Goal: Task Accomplishment & Management: Use online tool/utility

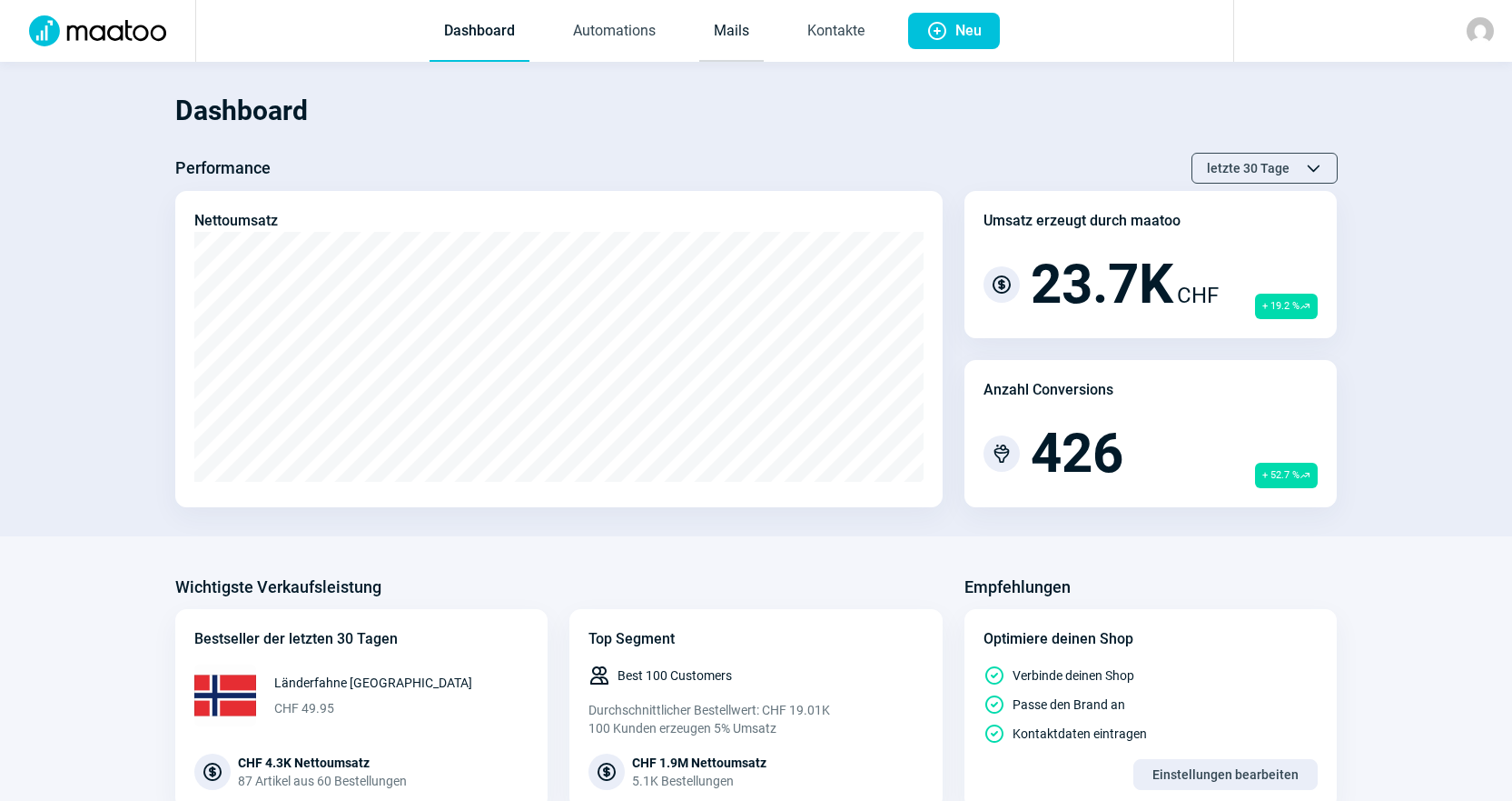
click at [750, 18] on link "Mails" at bounding box center [732, 31] width 64 height 60
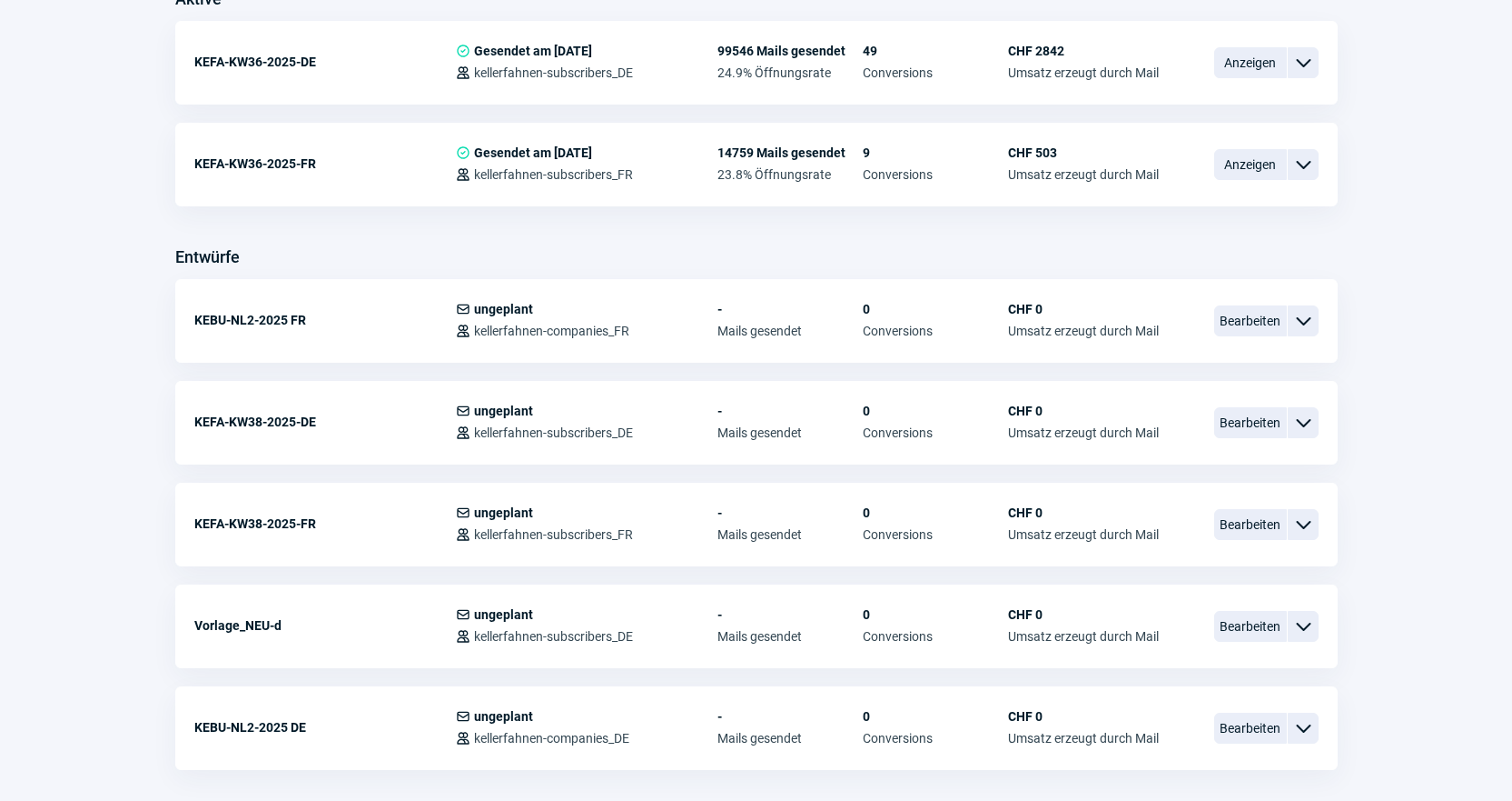
scroll to position [545, 0]
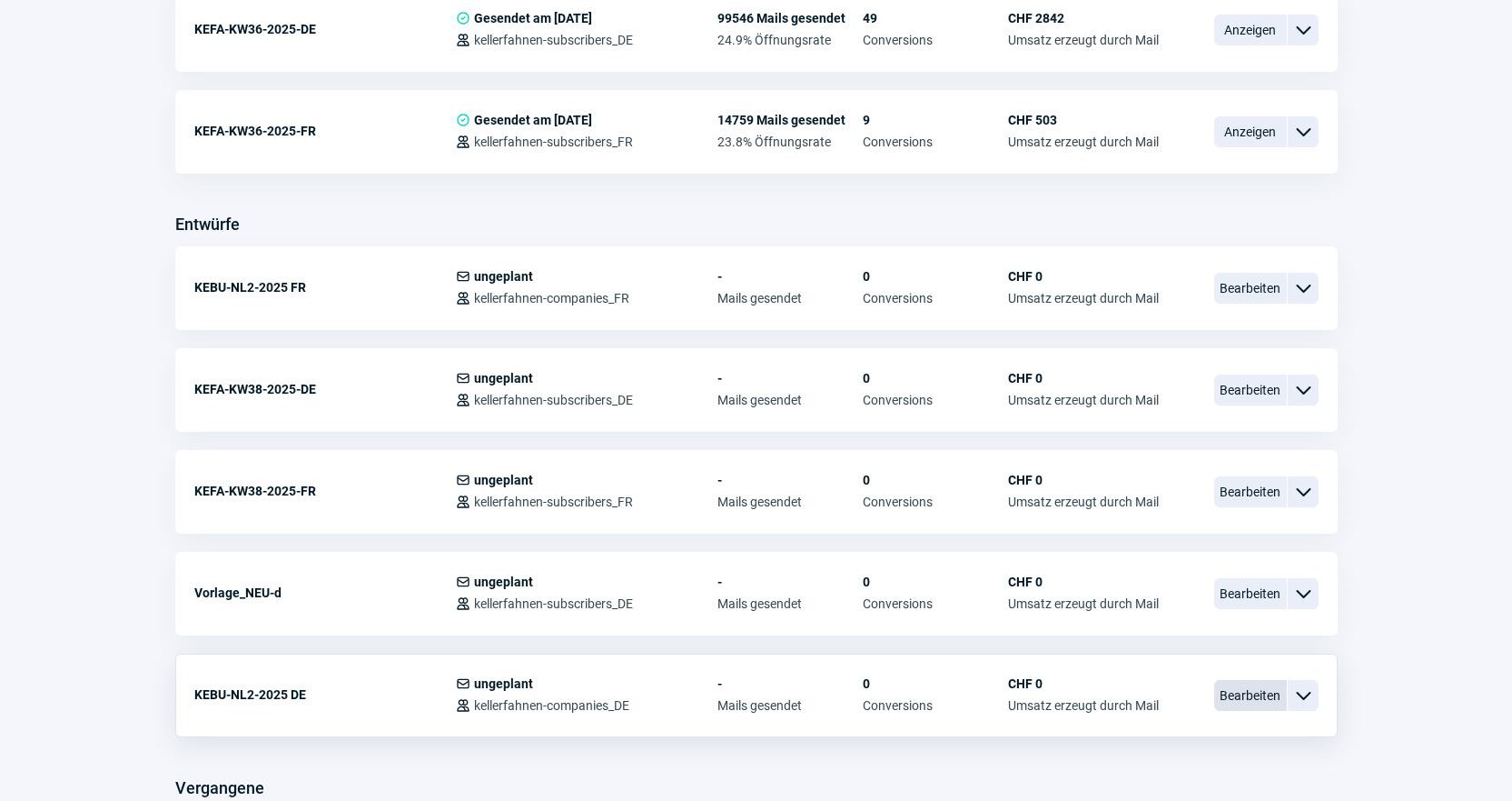
click at [1228, 698] on span "Bearbeiten" at bounding box center [1251, 695] width 73 height 31
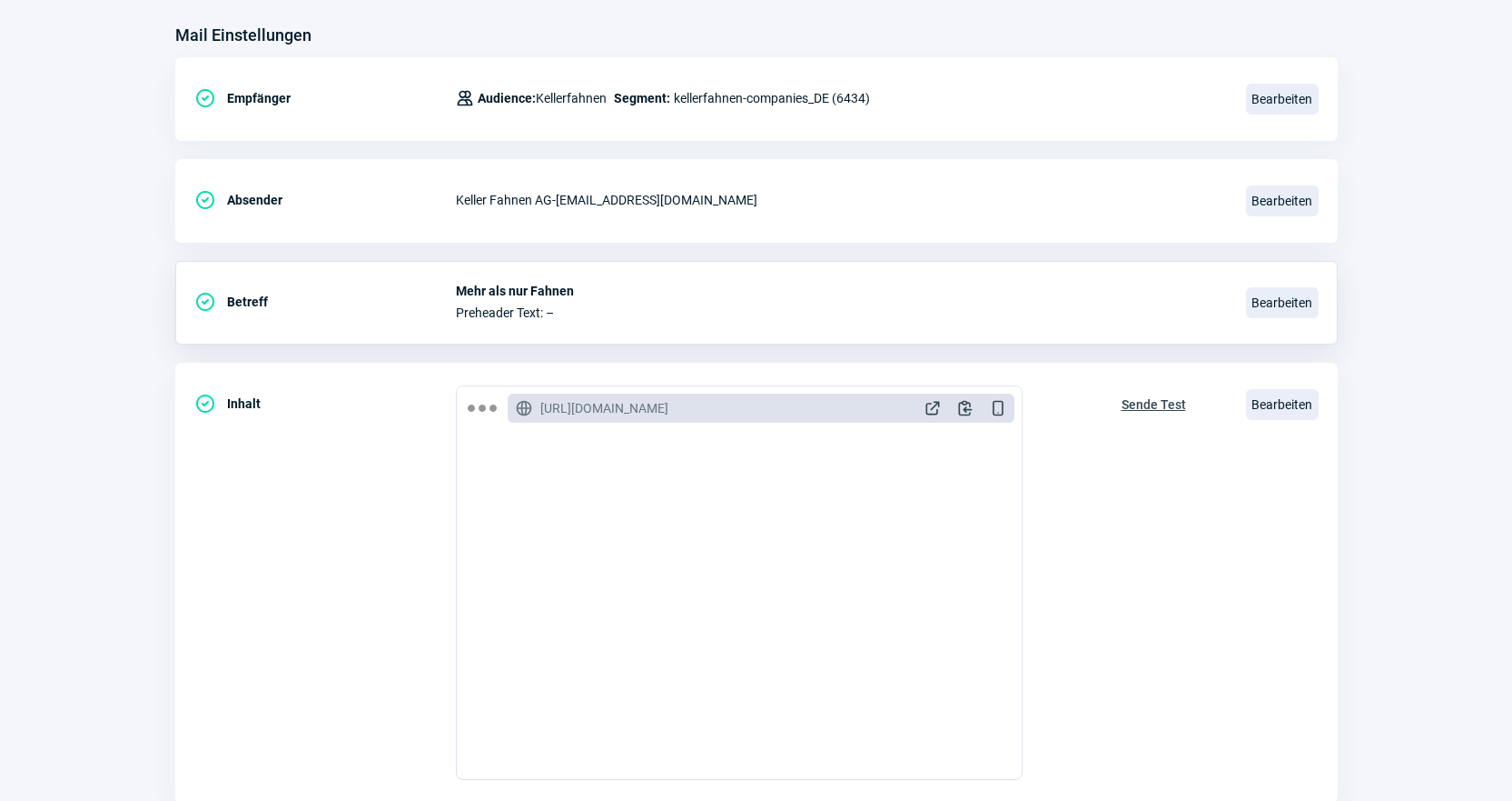
scroll to position [379, 0]
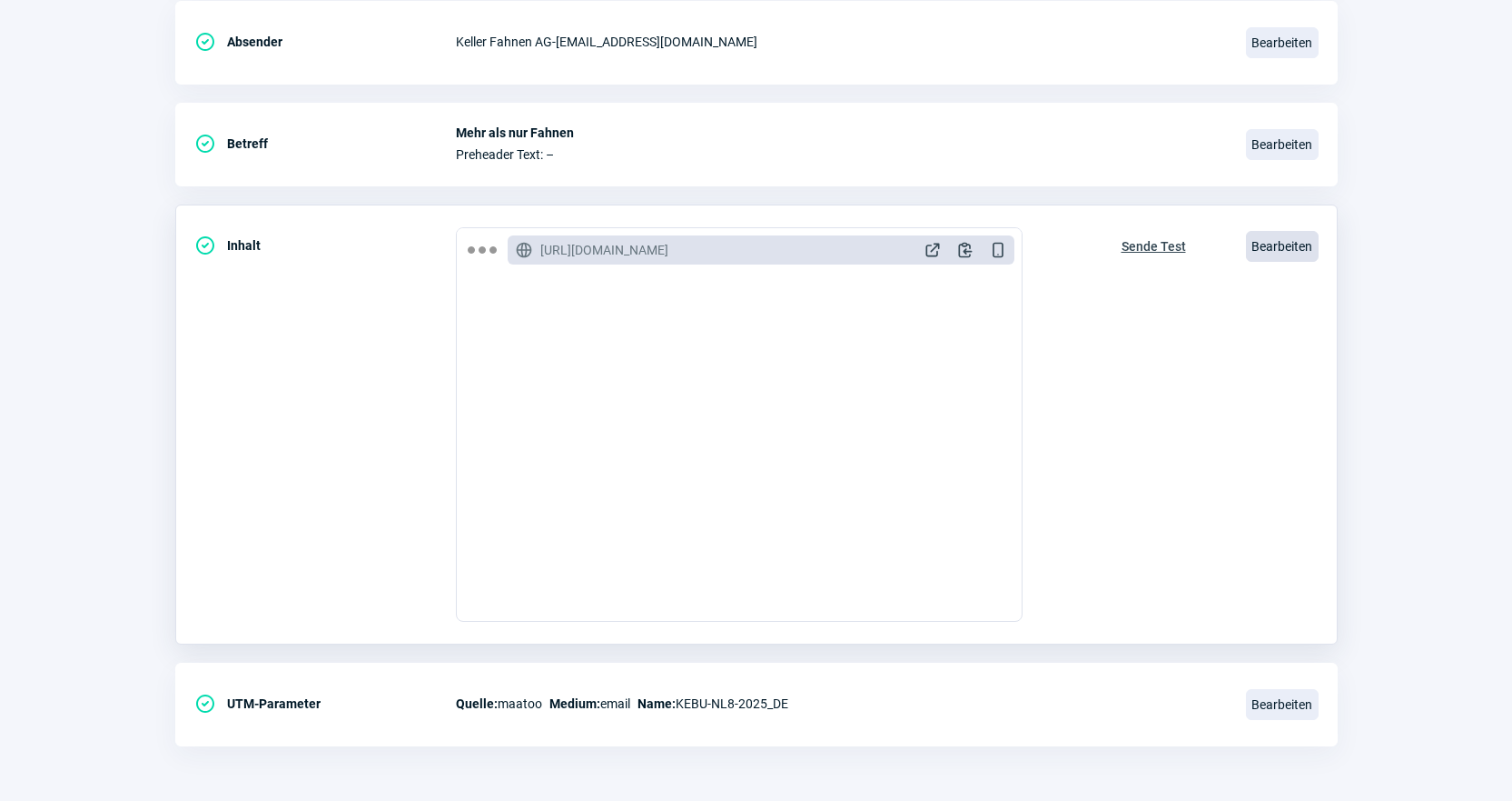
click at [1294, 249] on span "Bearbeiten" at bounding box center [1282, 247] width 73 height 31
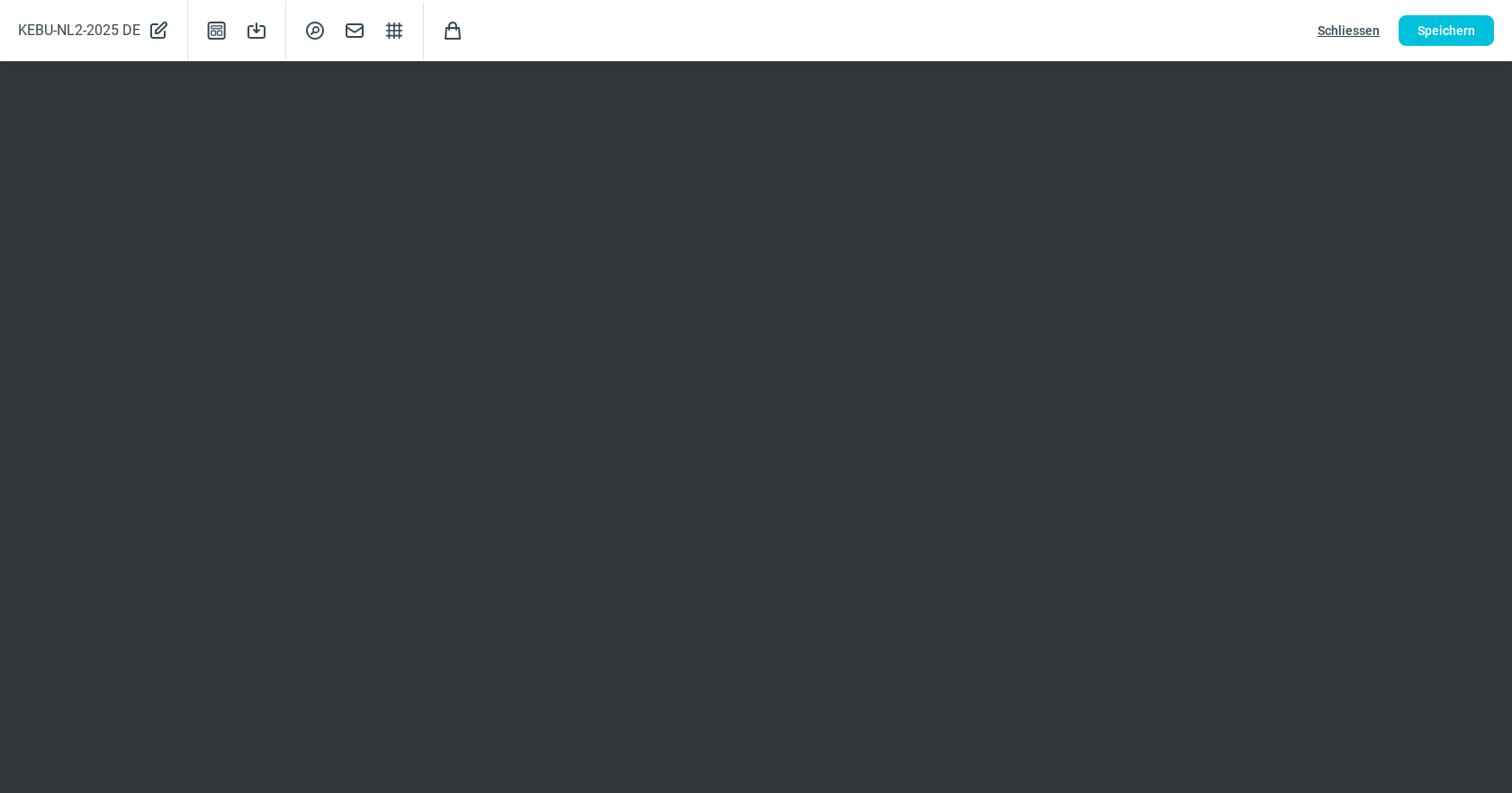
click at [1413, 46] on div "KEBU-NL2-2025 DE PencilAlt icon Template icon Save icon SearchCircle icon Mail …" at bounding box center [756, 30] width 1512 height 61
click at [1422, 37] on span "Speichern" at bounding box center [1446, 31] width 57 height 29
click at [1329, 25] on span "Schliessen" at bounding box center [1349, 31] width 62 height 29
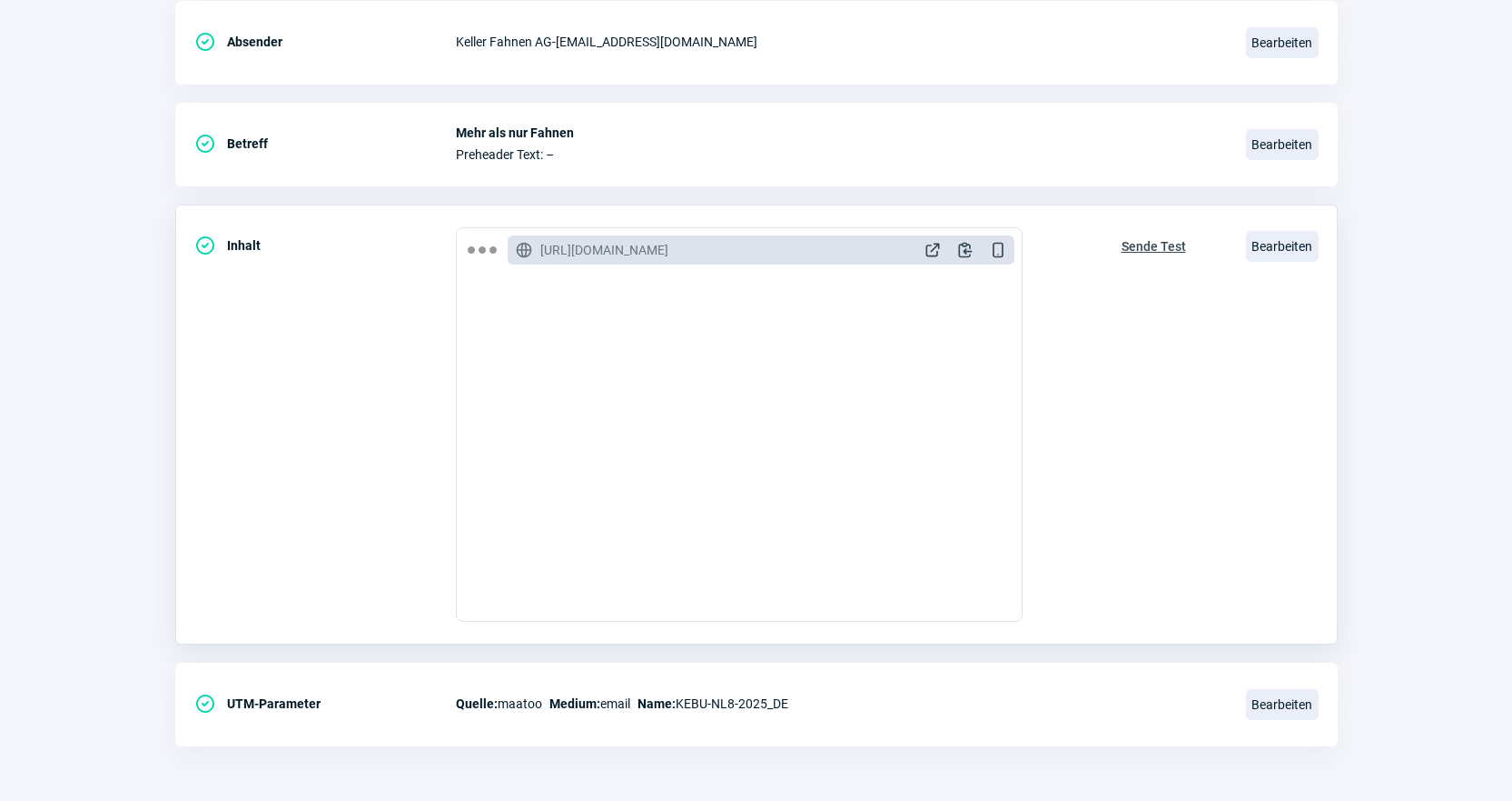
click at [1159, 242] on span "Sende Test" at bounding box center [1154, 247] width 64 height 29
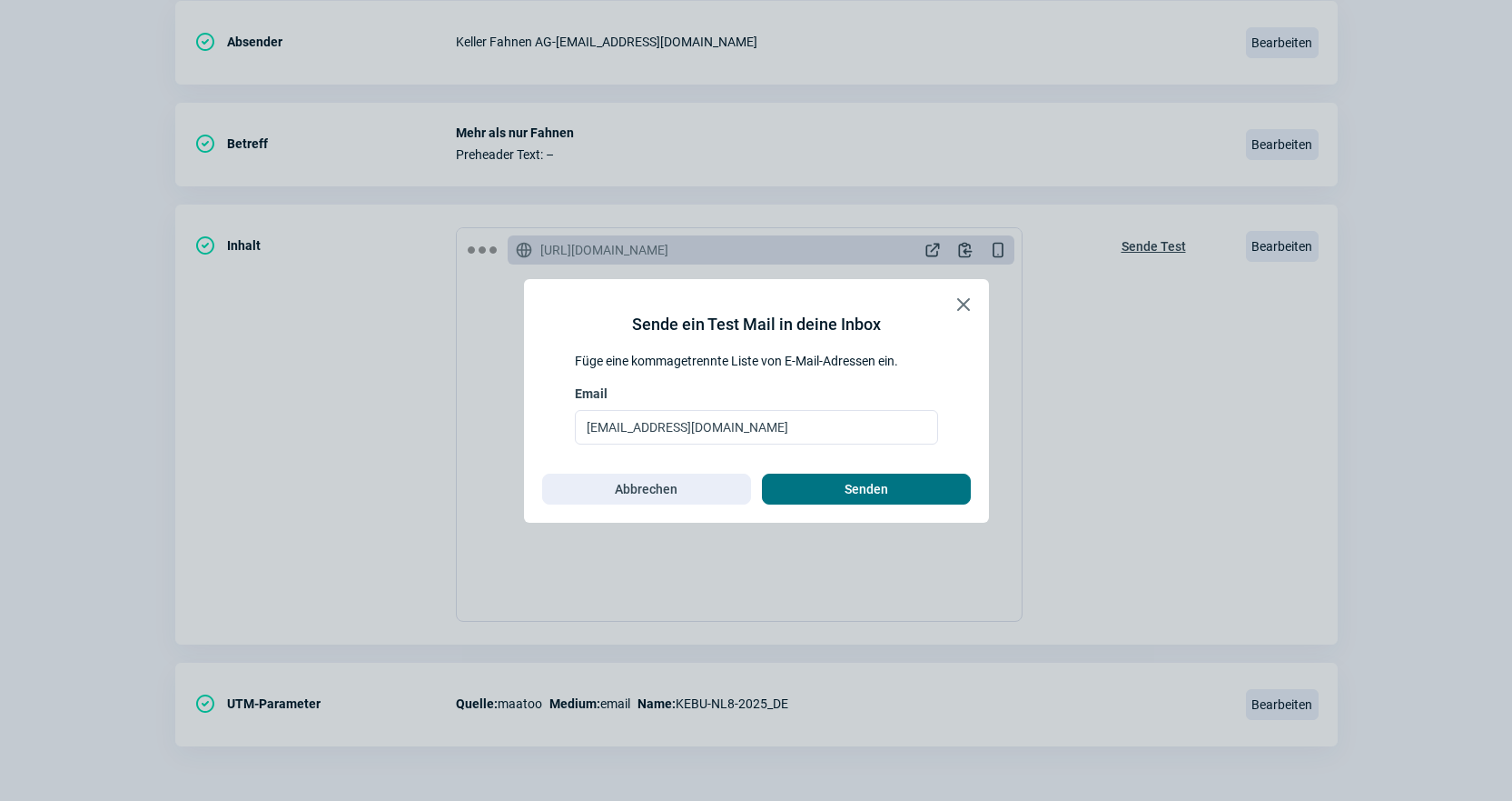
click at [898, 479] on span "Senden" at bounding box center [867, 489] width 171 height 29
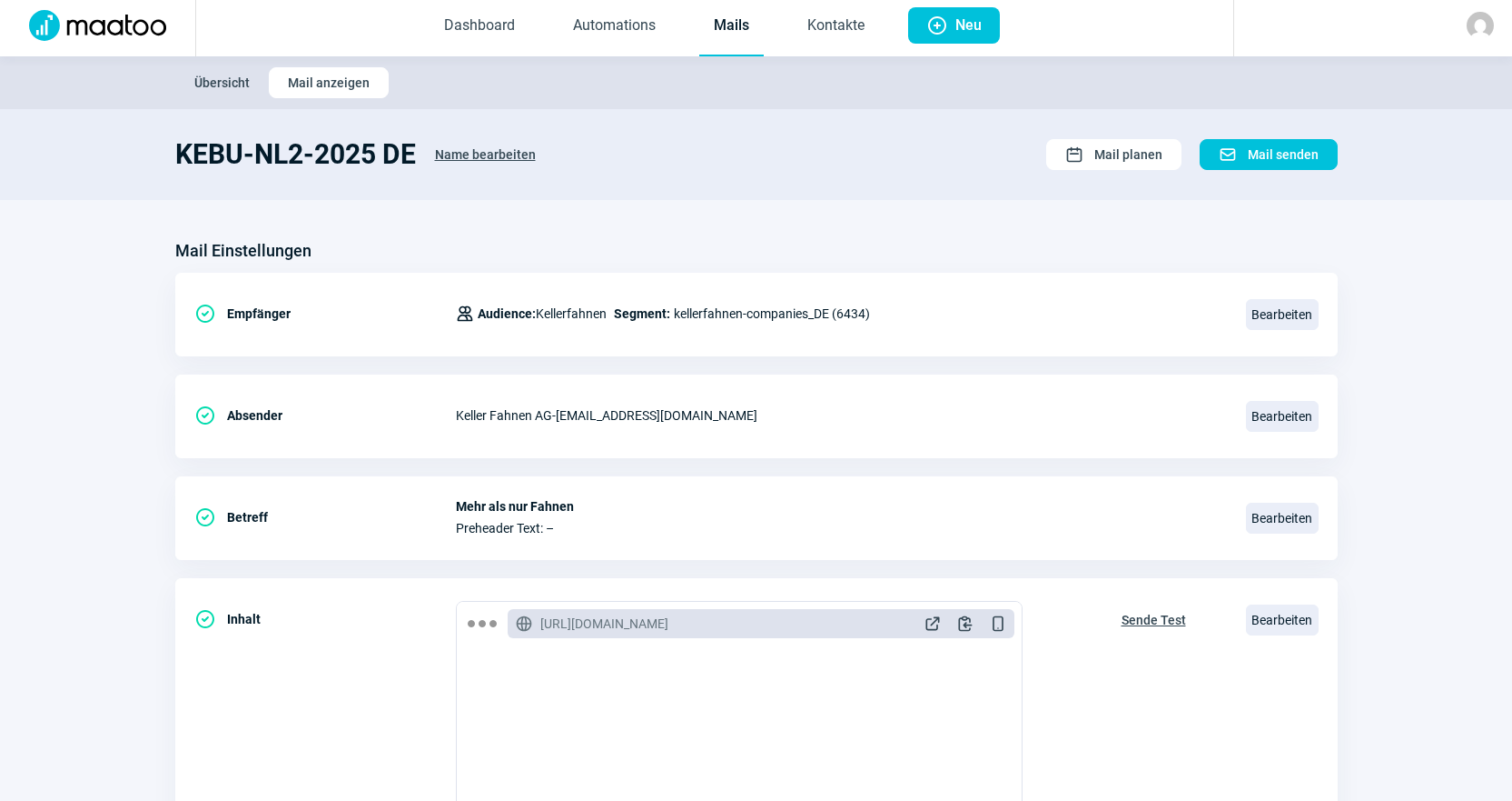
scroll to position [0, 0]
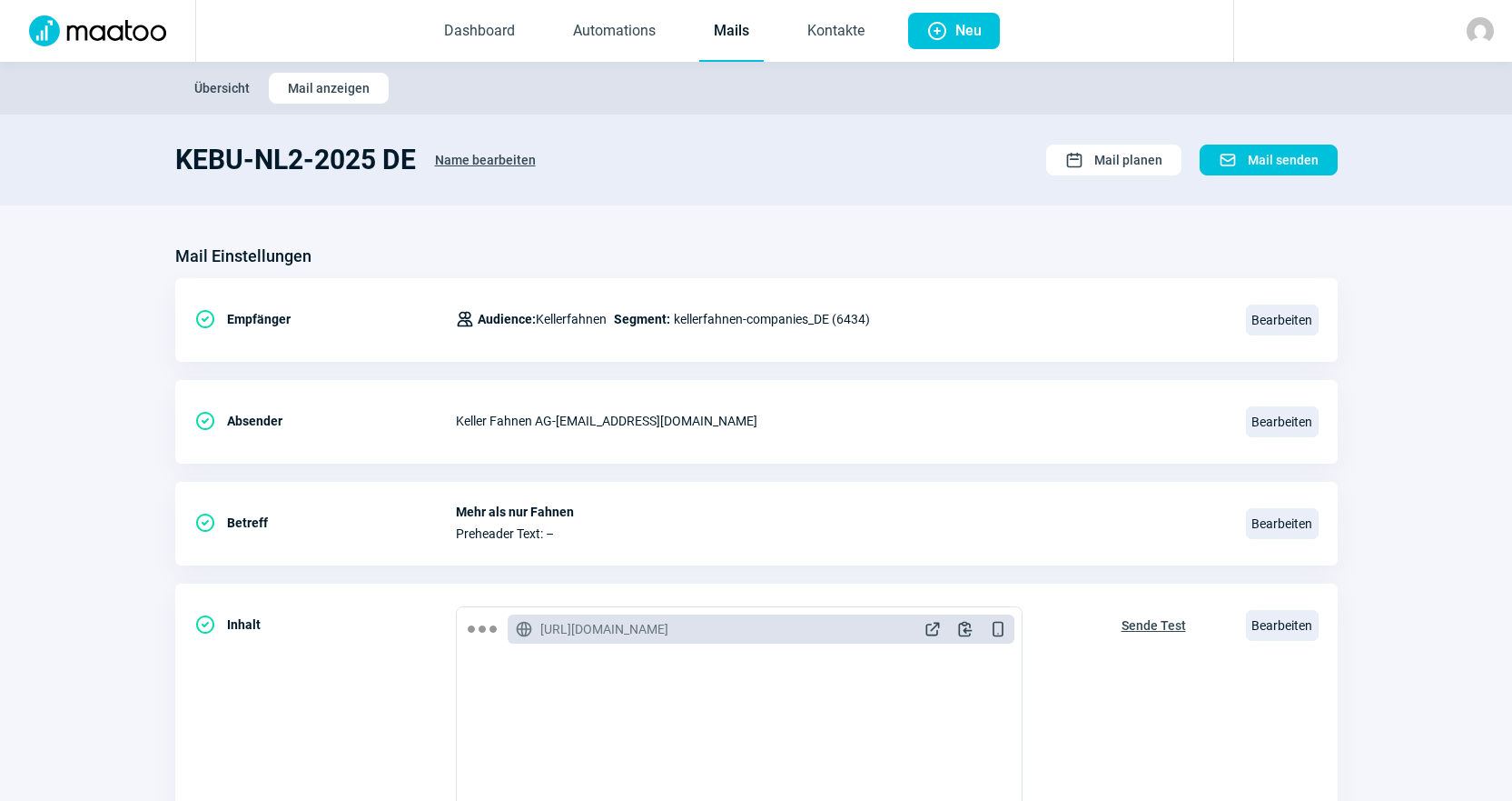
click at [734, 47] on link "Mails" at bounding box center [732, 31] width 64 height 60
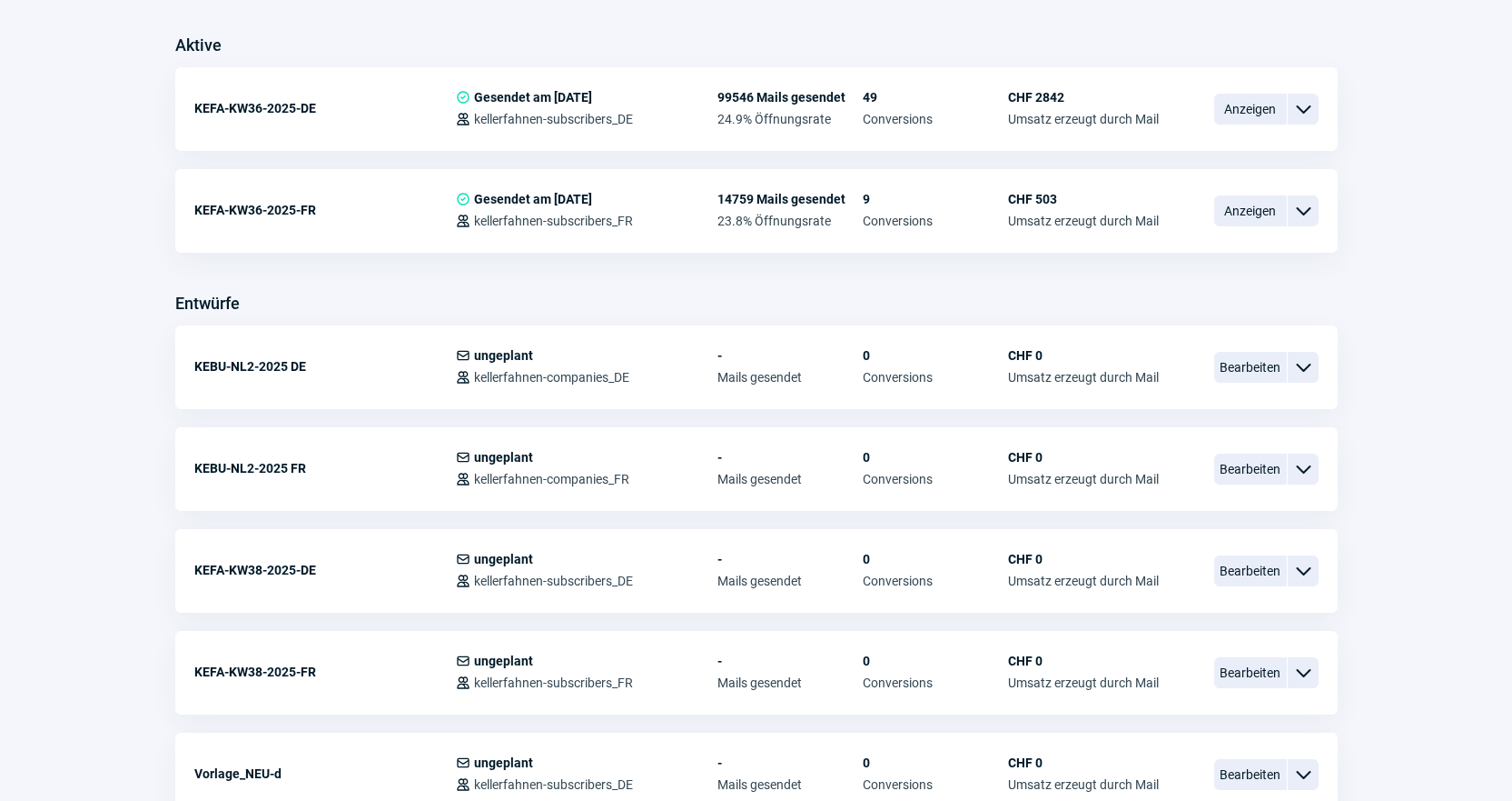
scroll to position [545, 0]
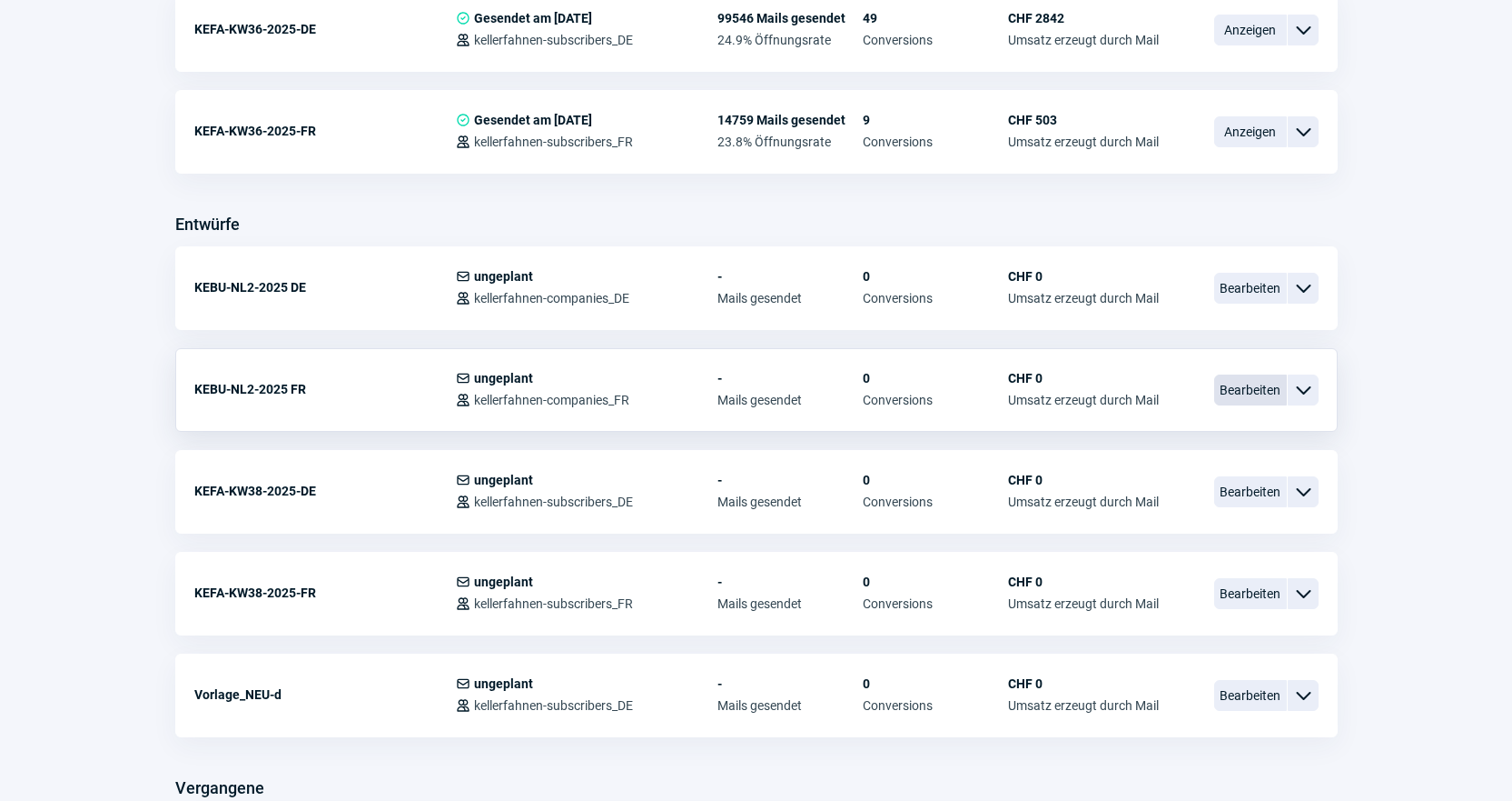
click at [1242, 385] on span "Bearbeiten" at bounding box center [1251, 390] width 73 height 31
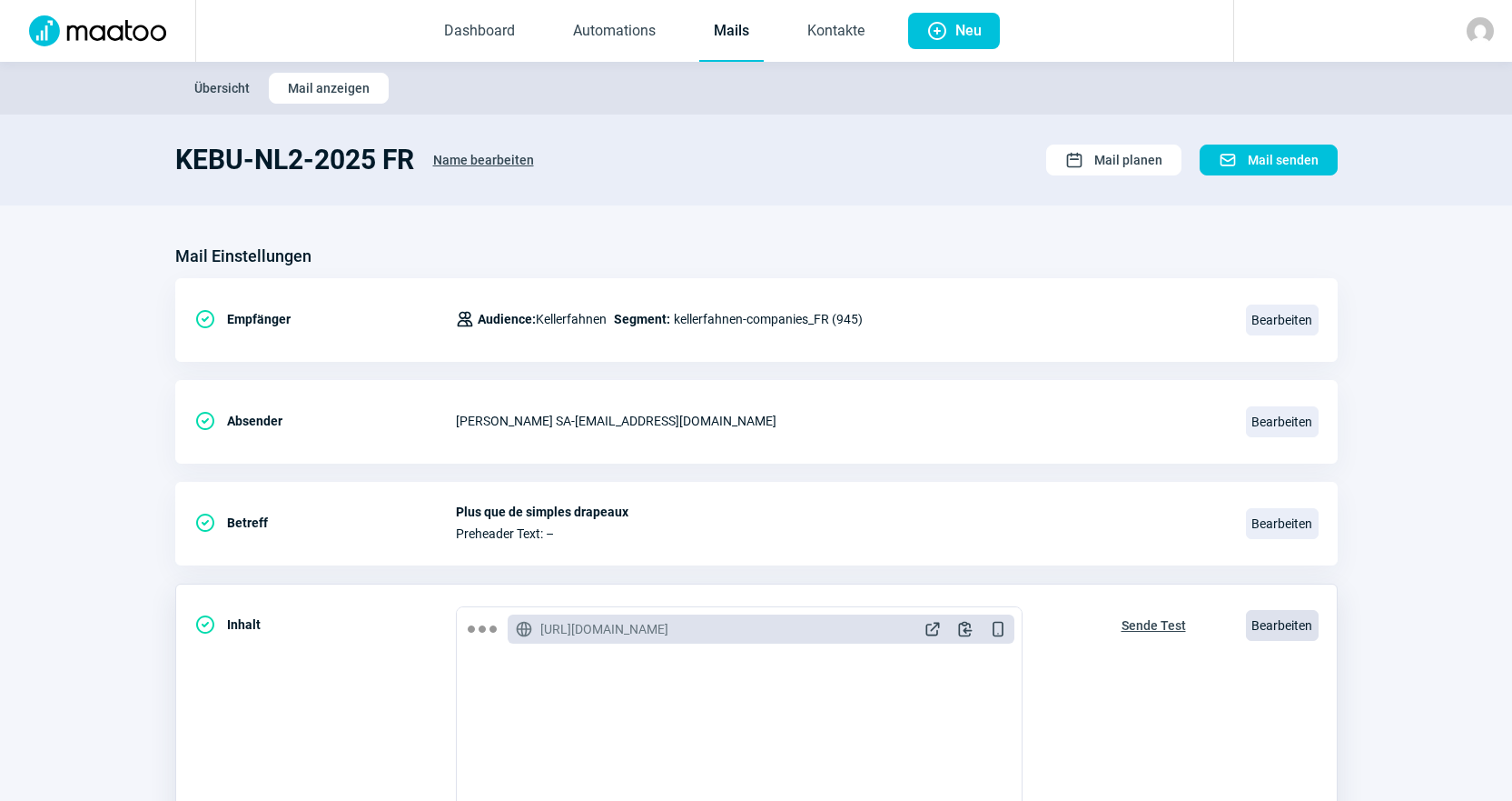
click at [1303, 622] on span "Bearbeiten" at bounding box center [1282, 625] width 73 height 31
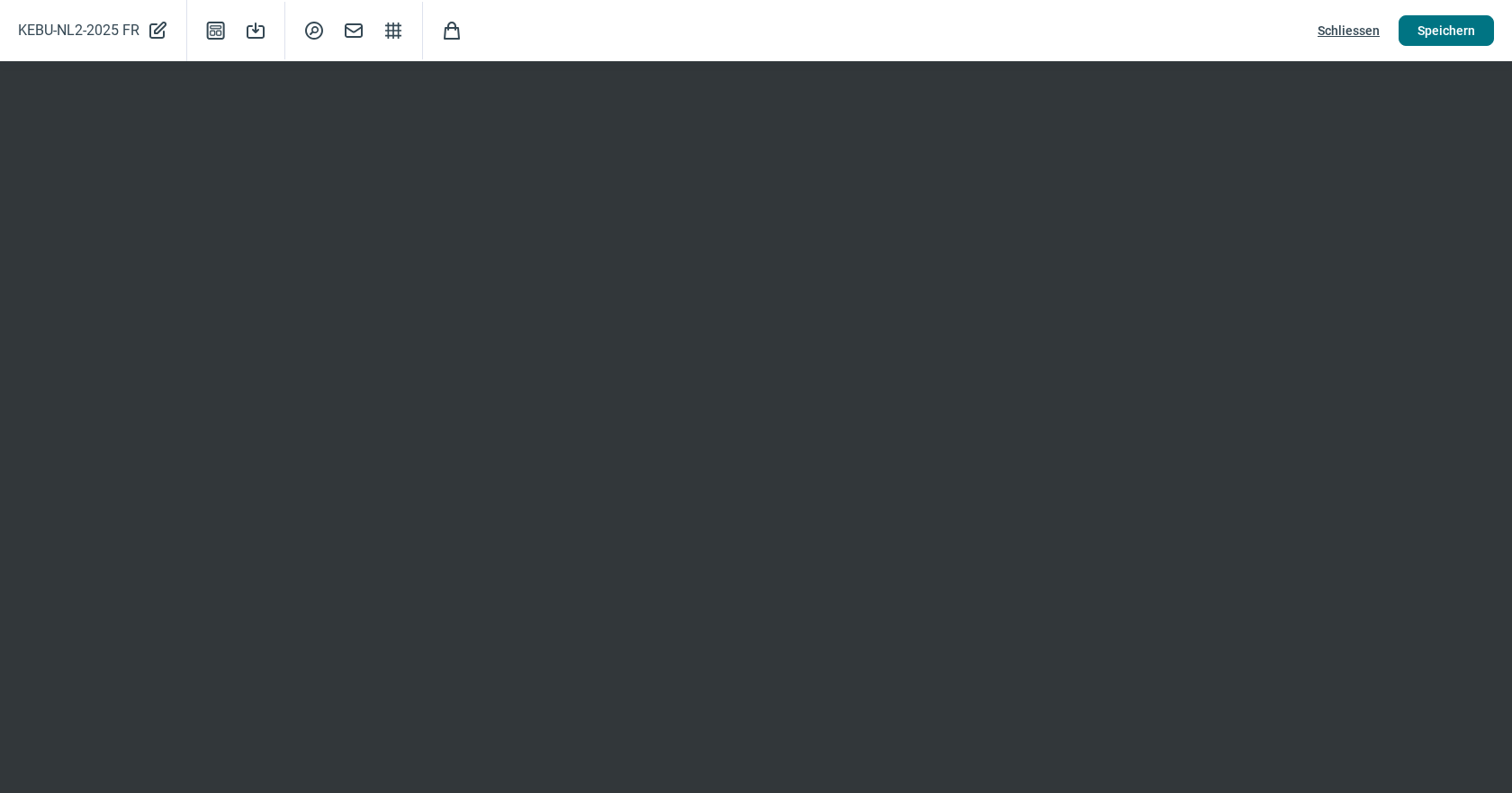
click at [1418, 36] on button "Speichern" at bounding box center [1446, 31] width 96 height 31
click at [1334, 35] on span "Schliessen" at bounding box center [1349, 31] width 62 height 29
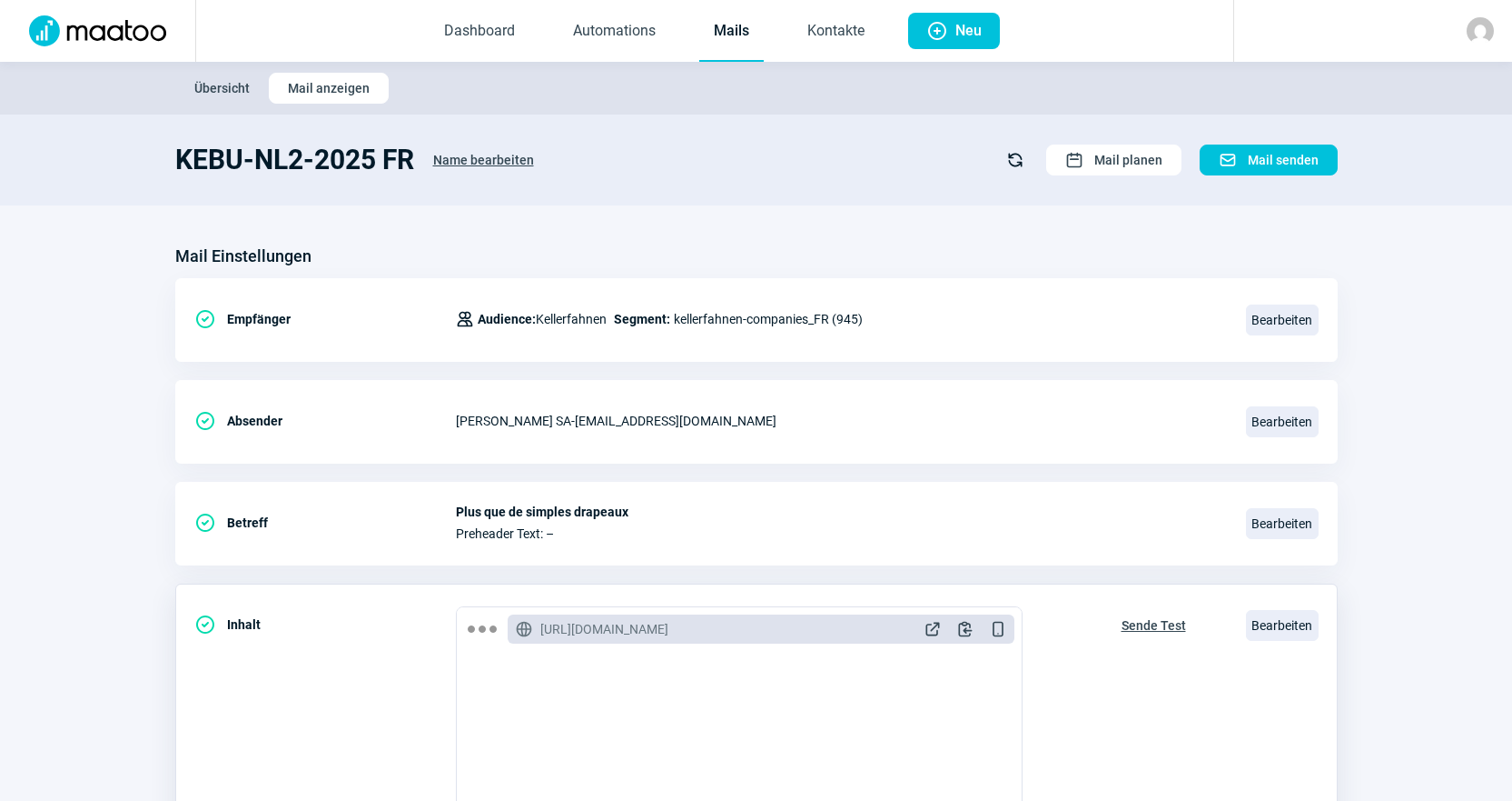
click at [1173, 629] on span "Sende Test" at bounding box center [1154, 625] width 64 height 29
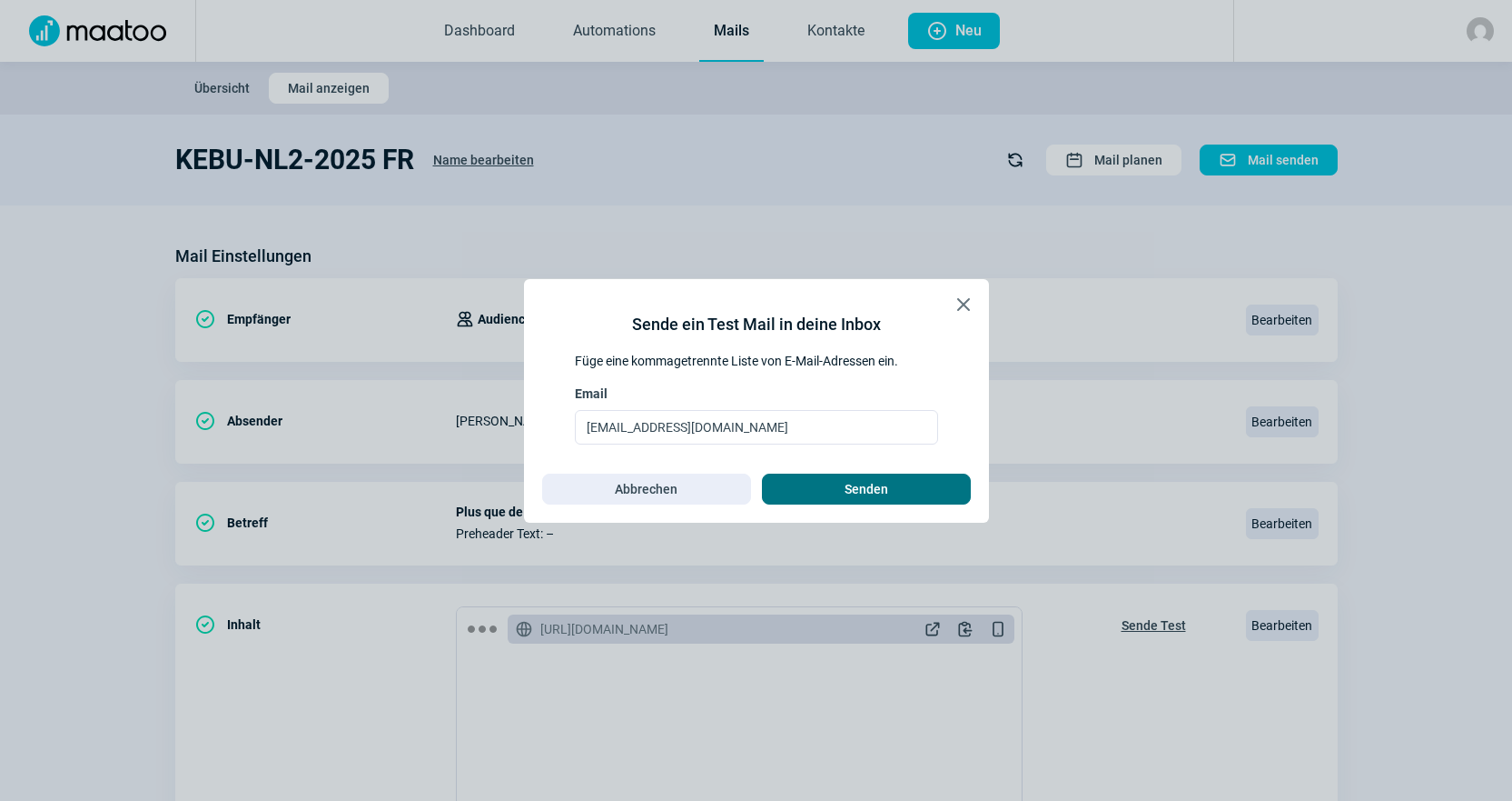
click at [929, 474] on span "Senden" at bounding box center [867, 489] width 171 height 29
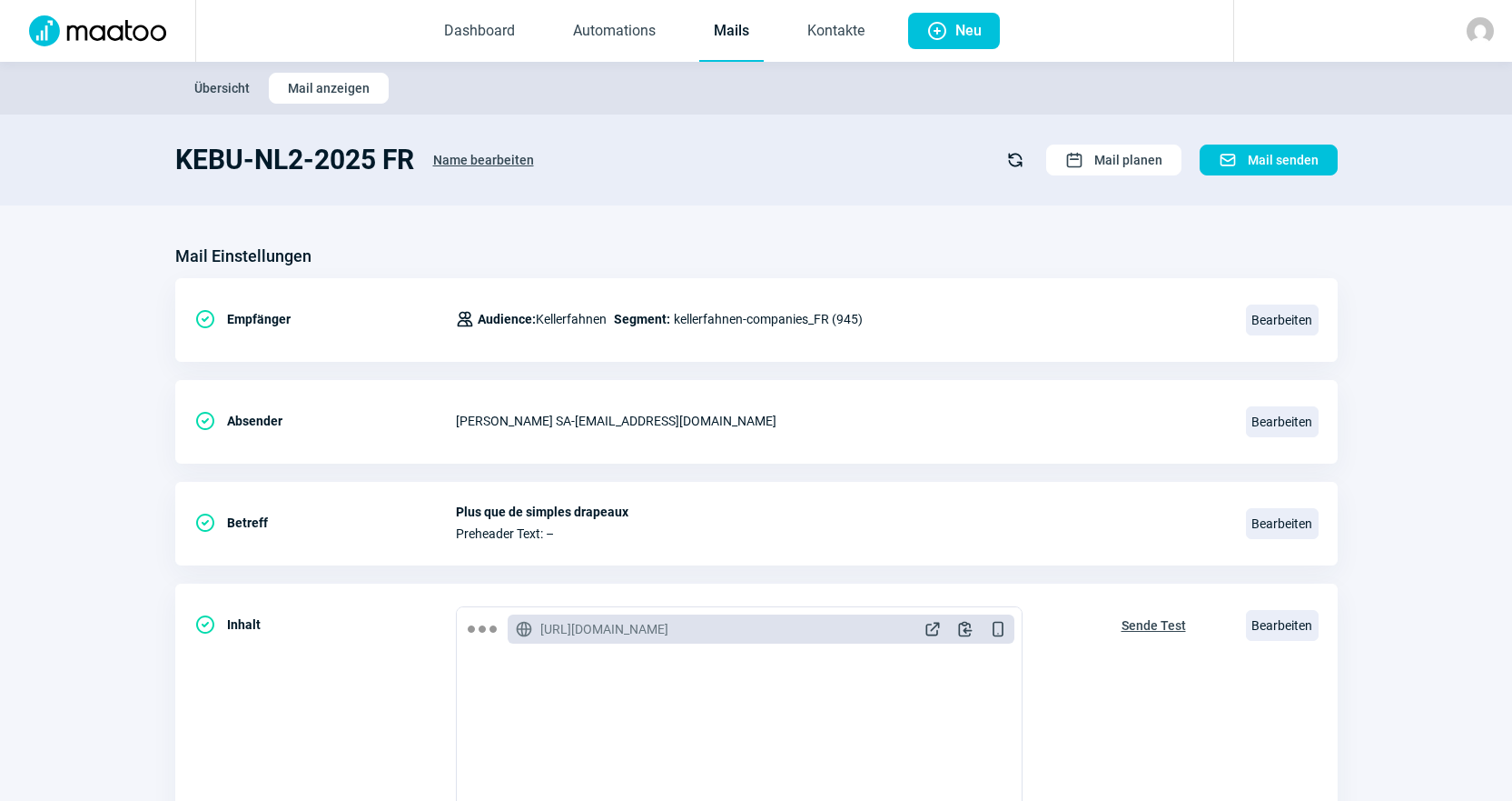
click at [736, 29] on link "Mails" at bounding box center [732, 31] width 64 height 60
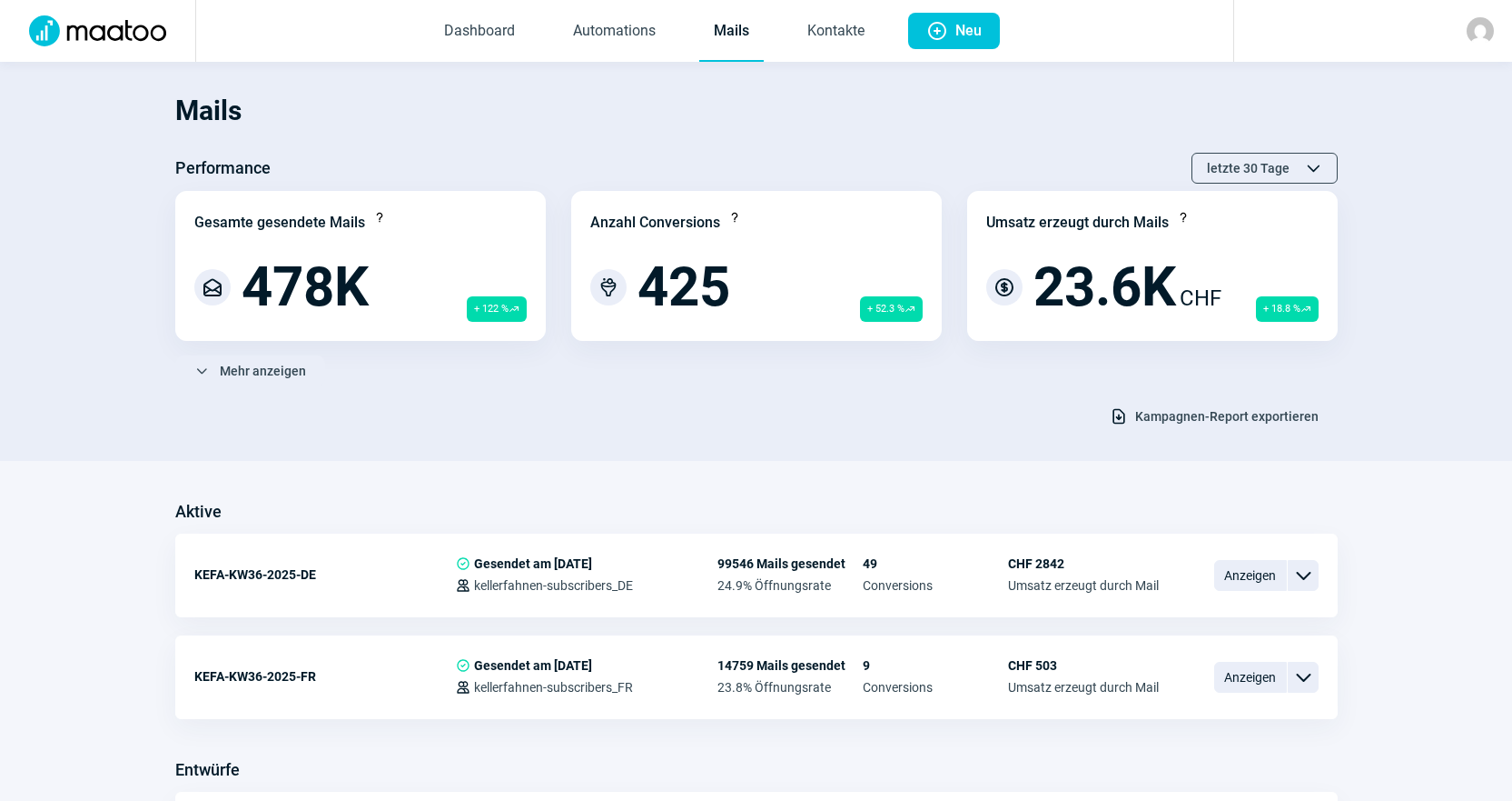
click at [761, 46] on link "Mails" at bounding box center [732, 31] width 64 height 60
